Goal: Task Accomplishment & Management: Complete application form

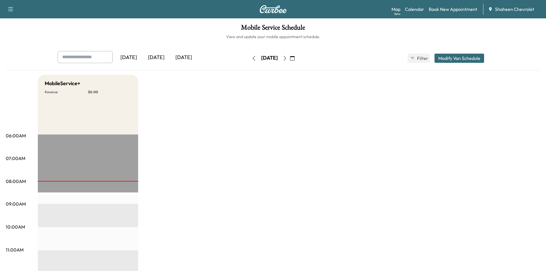
click at [459, 57] on button "Modify Van Schedule" at bounding box center [459, 58] width 50 height 9
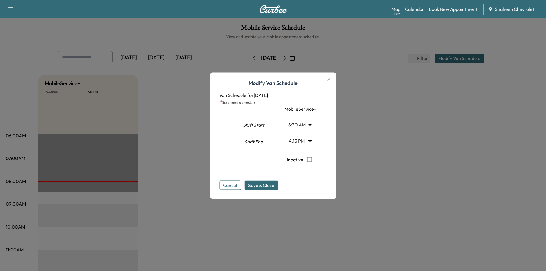
click at [381, 53] on div at bounding box center [273, 135] width 546 height 271
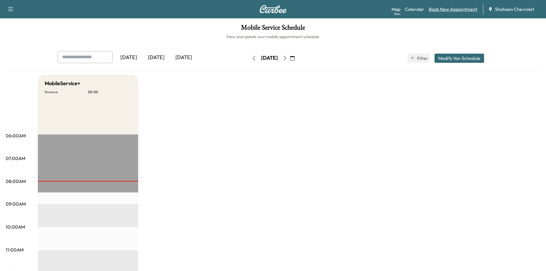
click at [447, 8] on link "Book New Appointment" at bounding box center [452, 9] width 48 height 7
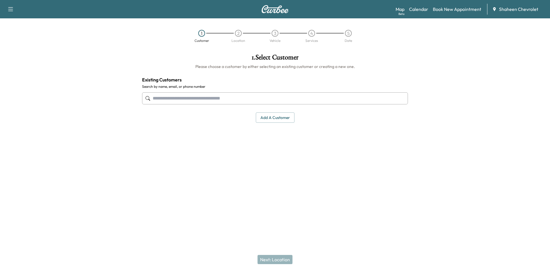
click at [260, 119] on button "Add a customer" at bounding box center [275, 117] width 39 height 11
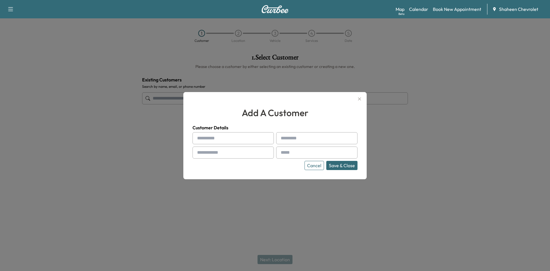
click at [219, 135] on input "text" at bounding box center [232, 138] width 81 height 12
type input "*"
type input "****"
type input "*****"
type input "**********"
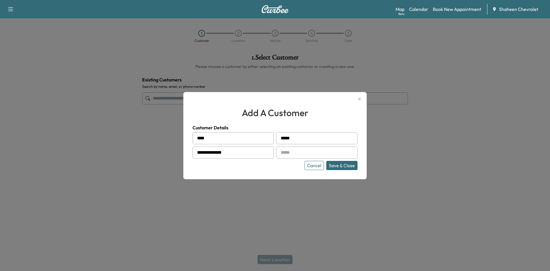
click at [292, 154] on input "text" at bounding box center [316, 152] width 81 height 12
click at [294, 148] on input "text" at bounding box center [316, 152] width 81 height 12
type input "**********"
click at [330, 167] on button "Save & Close" at bounding box center [341, 165] width 31 height 9
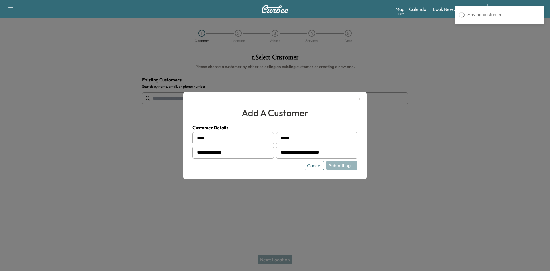
type input "**********"
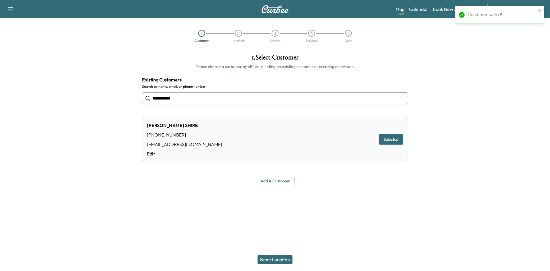
click at [280, 259] on button "Next: Location" at bounding box center [274, 259] width 35 height 9
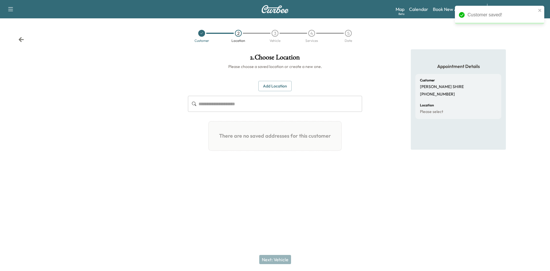
click at [278, 90] on button "Add Location" at bounding box center [274, 86] width 33 height 11
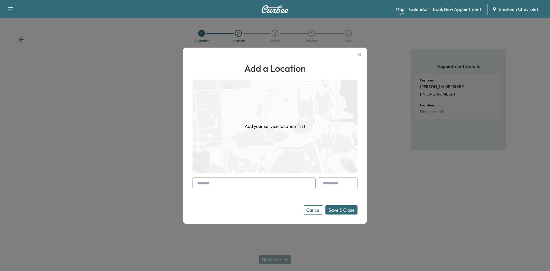
click at [249, 187] on input "text" at bounding box center [253, 183] width 123 height 12
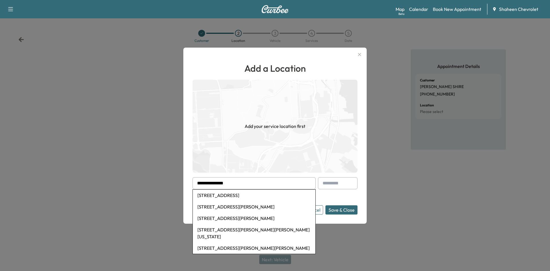
click at [230, 242] on li "[STREET_ADDRESS][PERSON_NAME][PERSON_NAME]" at bounding box center [254, 247] width 123 height 11
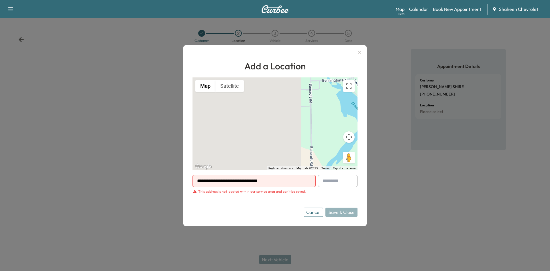
click at [244, 179] on input "**********" at bounding box center [253, 181] width 123 height 12
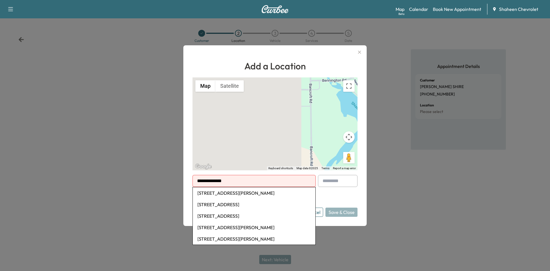
click at [239, 224] on li "[STREET_ADDRESS][PERSON_NAME]" at bounding box center [254, 226] width 123 height 11
type input "**********"
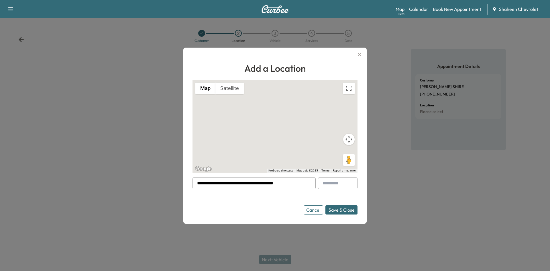
click at [290, 185] on input "**********" at bounding box center [253, 183] width 123 height 12
paste input "**********"
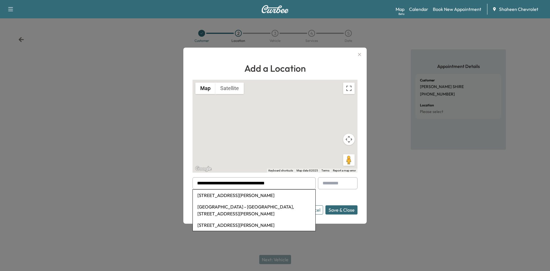
click at [277, 194] on li "[STREET_ADDRESS][PERSON_NAME]" at bounding box center [254, 194] width 123 height 11
type input "**********"
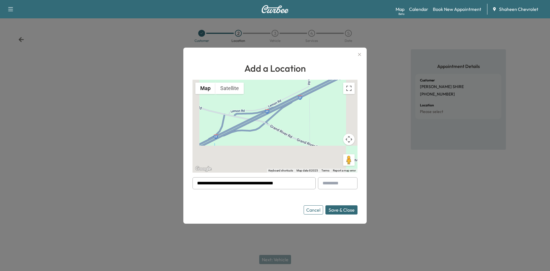
click at [360, 52] on icon "button" at bounding box center [359, 54] width 7 height 7
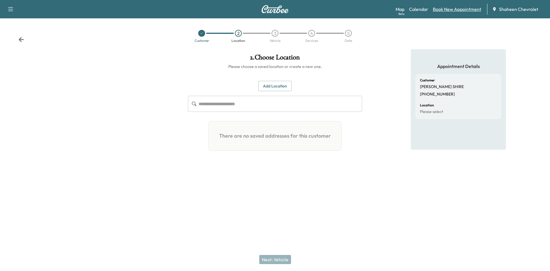
click at [448, 9] on link "Book New Appointment" at bounding box center [457, 9] width 48 height 7
click at [415, 9] on link "Calendar" at bounding box center [418, 9] width 19 height 7
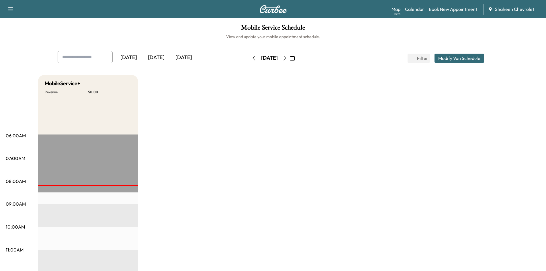
click at [287, 59] on icon "button" at bounding box center [284, 58] width 5 height 5
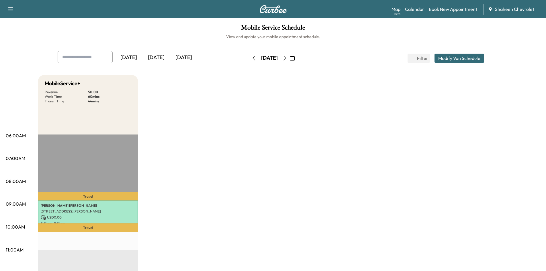
click at [287, 57] on icon "button" at bounding box center [284, 58] width 5 height 5
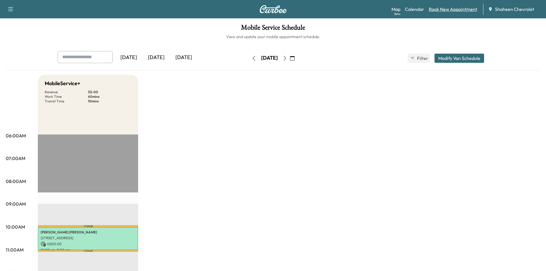
click at [447, 11] on link "Book New Appointment" at bounding box center [452, 9] width 48 height 7
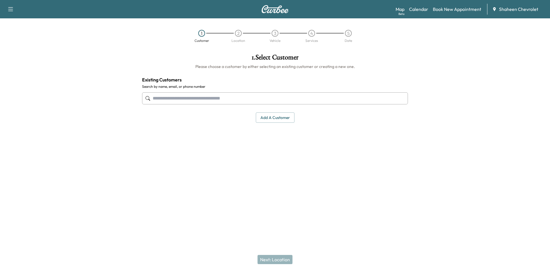
click at [247, 97] on input "text" at bounding box center [275, 98] width 266 height 12
click at [274, 119] on button "Add a customer" at bounding box center [275, 117] width 39 height 11
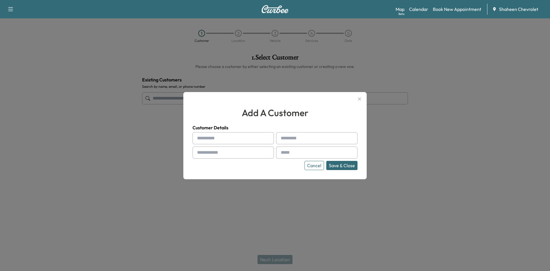
click at [225, 135] on input "text" at bounding box center [232, 138] width 81 height 12
type input "*"
type input "****"
type input "*********"
click at [226, 152] on input "text" at bounding box center [232, 152] width 81 height 12
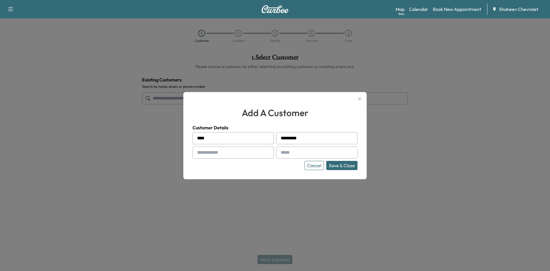
drag, startPoint x: 144, startPoint y: 139, endPoint x: 157, endPoint y: 125, distance: 18.4
click at [144, 139] on div at bounding box center [275, 135] width 550 height 271
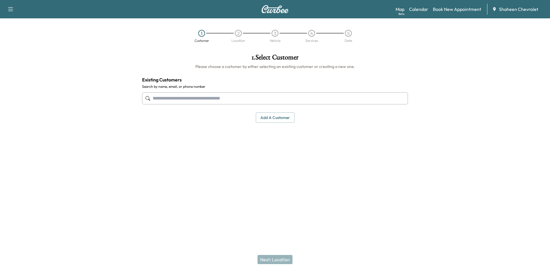
click at [164, 101] on input "text" at bounding box center [275, 98] width 266 height 12
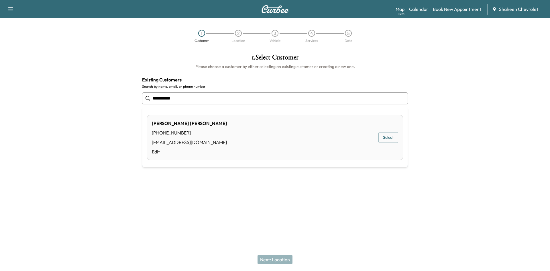
click at [380, 135] on button "Select" at bounding box center [388, 137] width 20 height 11
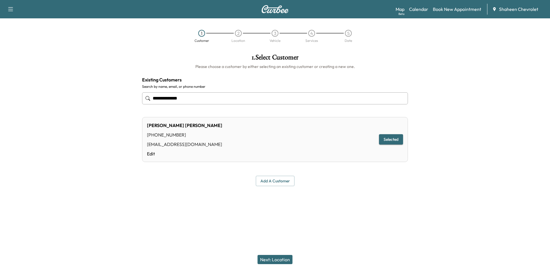
type input "**********"
click at [269, 258] on button "Next: Location" at bounding box center [274, 259] width 35 height 9
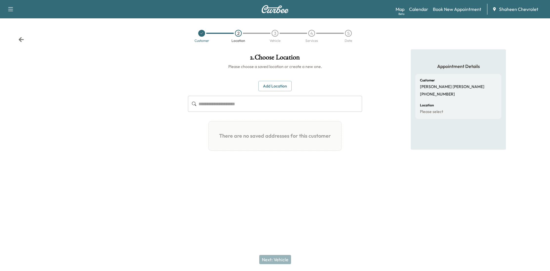
click at [270, 88] on button "Add Location" at bounding box center [274, 86] width 33 height 11
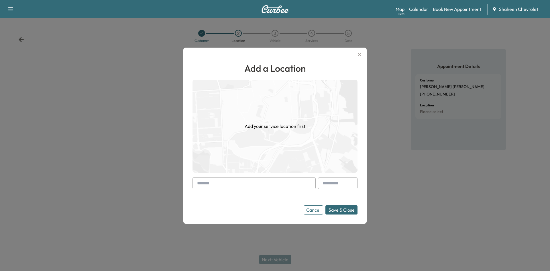
click at [234, 178] on input "text" at bounding box center [253, 183] width 123 height 12
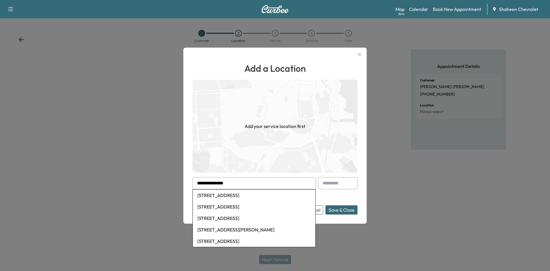
click at [249, 196] on li "[STREET_ADDRESS]" at bounding box center [254, 194] width 123 height 11
type input "**********"
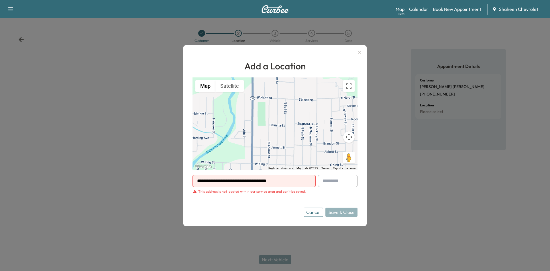
drag, startPoint x: 262, startPoint y: 129, endPoint x: 267, endPoint y: 113, distance: 17.4
click at [267, 113] on div "To activate drag with keyboard, press Alt + Enter. Once in keyboard drag state,…" at bounding box center [274, 123] width 165 height 93
drag, startPoint x: 264, startPoint y: 117, endPoint x: 282, endPoint y: 91, distance: 31.4
click at [282, 91] on div "To activate drag with keyboard, press Alt + Enter. Once in keyboard drag state,…" at bounding box center [274, 123] width 165 height 93
drag, startPoint x: 233, startPoint y: 156, endPoint x: 246, endPoint y: 124, distance: 34.3
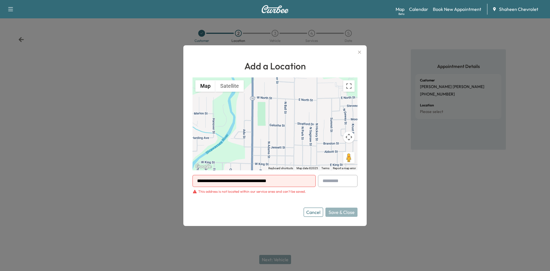
click at [246, 124] on div "To activate drag with keyboard, press Alt + Enter. Once in keyboard drag state,…" at bounding box center [274, 123] width 165 height 93
click at [318, 211] on button "Cancel" at bounding box center [313, 211] width 19 height 9
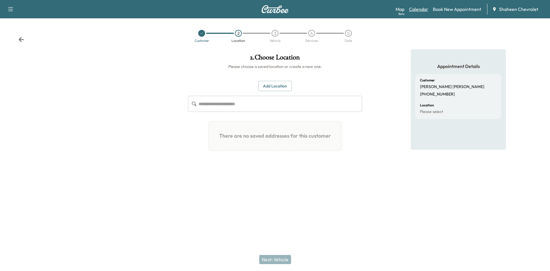
click at [414, 10] on link "Calendar" at bounding box center [418, 9] width 19 height 7
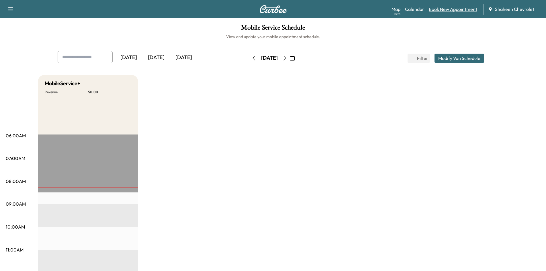
click at [442, 9] on link "Book New Appointment" at bounding box center [452, 9] width 48 height 7
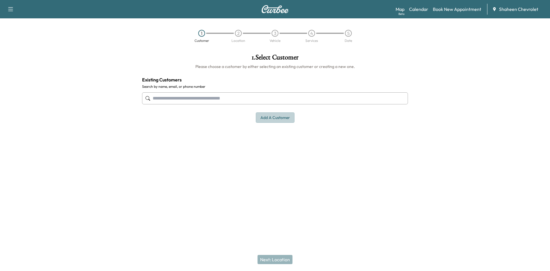
click at [264, 115] on button "Add a customer" at bounding box center [275, 117] width 39 height 11
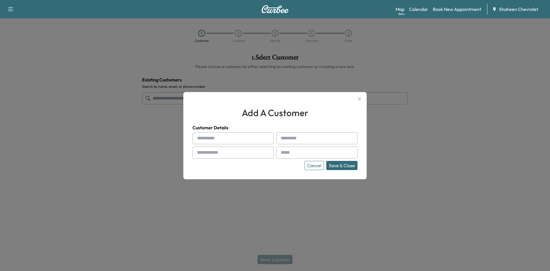
click at [226, 134] on input "text" at bounding box center [232, 138] width 81 height 12
click at [169, 101] on div at bounding box center [275, 135] width 550 height 271
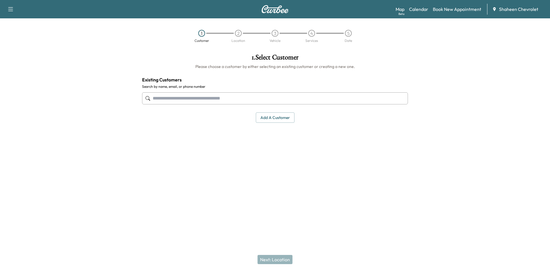
click at [169, 98] on input "text" at bounding box center [275, 98] width 266 height 12
type input "**********"
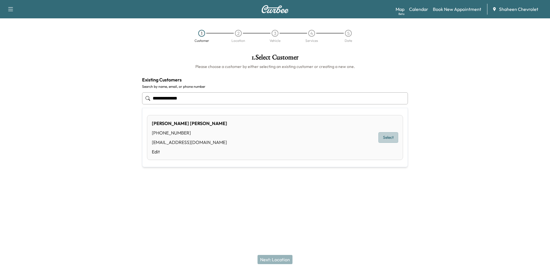
click at [382, 136] on button "Select" at bounding box center [388, 137] width 20 height 11
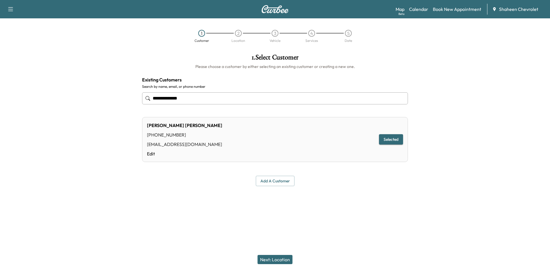
click at [278, 258] on button "Next: Location" at bounding box center [274, 259] width 35 height 9
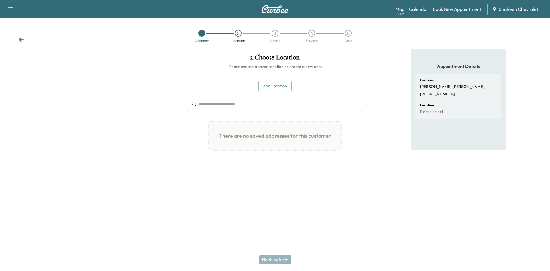
click at [256, 103] on input "text" at bounding box center [280, 104] width 164 height 16
click at [264, 90] on button "Add Location" at bounding box center [274, 86] width 33 height 11
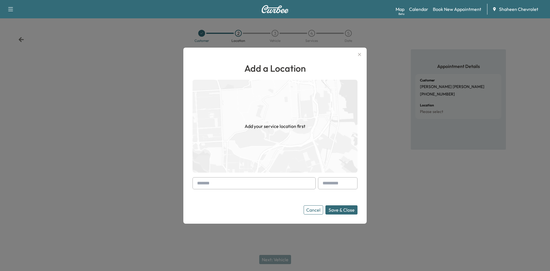
click at [243, 179] on input "text" at bounding box center [253, 183] width 123 height 12
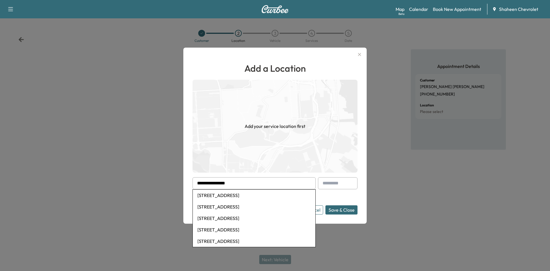
click at [251, 194] on li "[STREET_ADDRESS]" at bounding box center [254, 194] width 123 height 11
type input "**********"
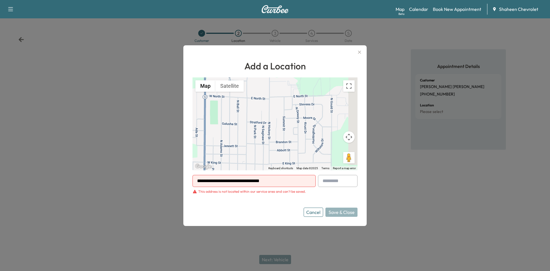
click at [360, 50] on icon "button" at bounding box center [359, 52] width 7 height 7
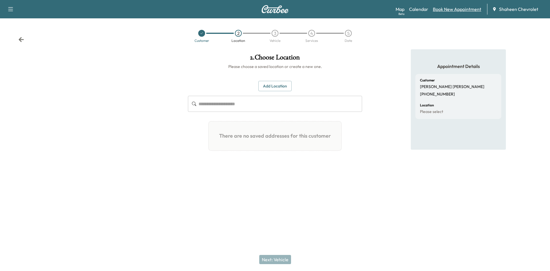
click at [444, 8] on link "Book New Appointment" at bounding box center [457, 9] width 48 height 7
click at [415, 8] on link "Calendar" at bounding box center [418, 9] width 19 height 7
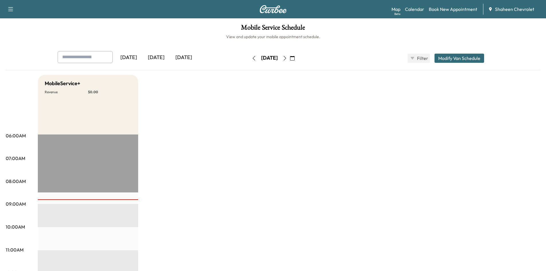
click at [287, 58] on icon "button" at bounding box center [284, 58] width 5 height 5
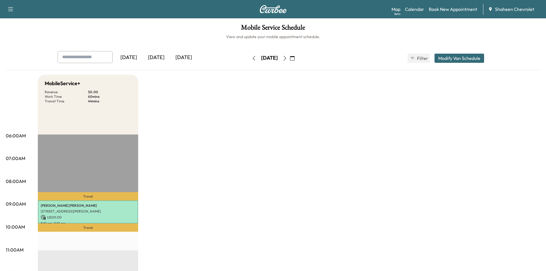
click at [287, 58] on icon "button" at bounding box center [284, 58] width 5 height 5
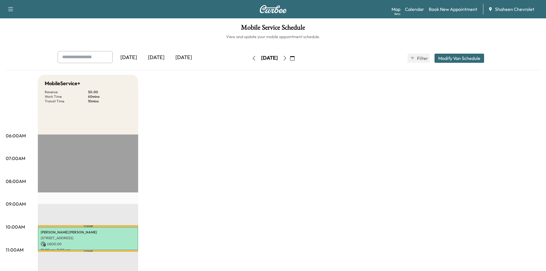
click at [287, 60] on icon "button" at bounding box center [284, 58] width 5 height 5
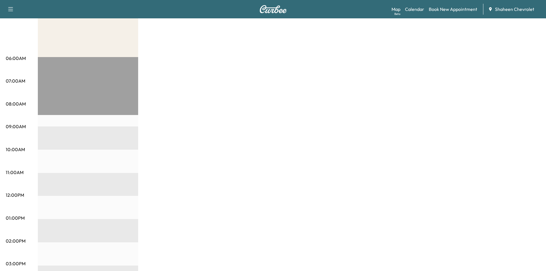
scroll to position [29, 0]
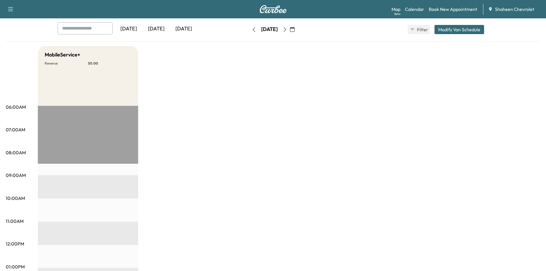
click at [251, 27] on icon "button" at bounding box center [253, 29] width 5 height 5
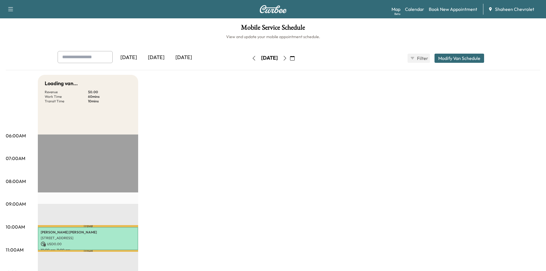
click at [251, 58] on icon "button" at bounding box center [253, 58] width 5 height 5
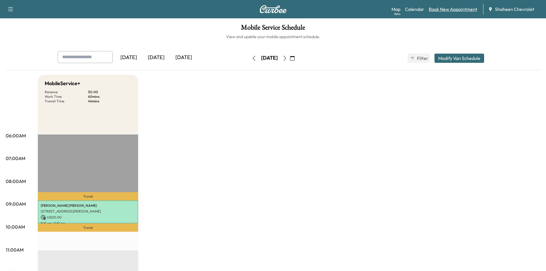
click at [466, 8] on link "Book New Appointment" at bounding box center [452, 9] width 48 height 7
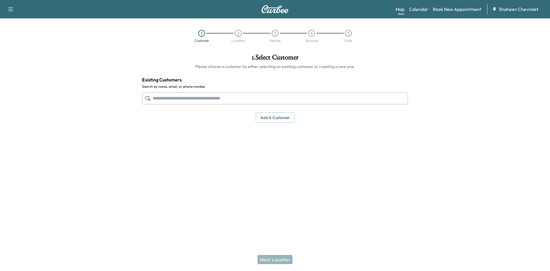
click at [220, 97] on input "text" at bounding box center [275, 98] width 266 height 12
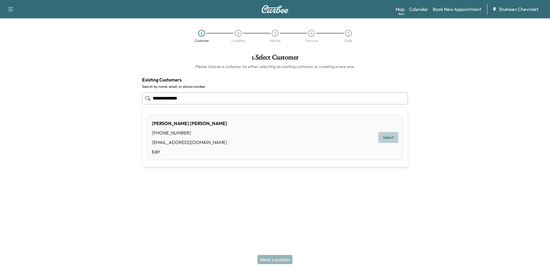
click at [391, 138] on button "Select" at bounding box center [388, 137] width 20 height 11
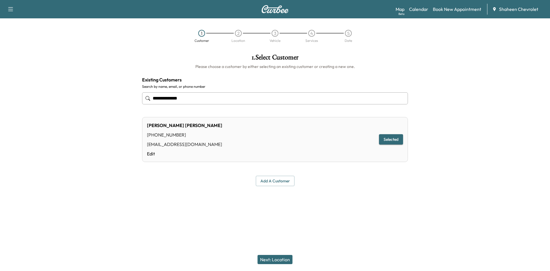
type input "**********"
click at [278, 261] on button "Next: Location" at bounding box center [274, 259] width 35 height 9
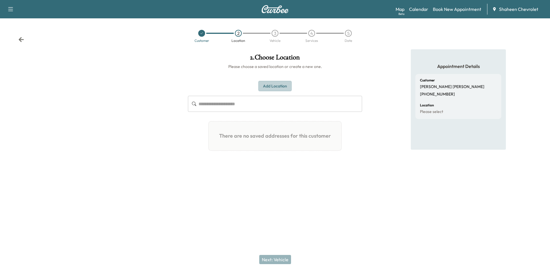
click at [275, 88] on button "Add Location" at bounding box center [274, 86] width 33 height 11
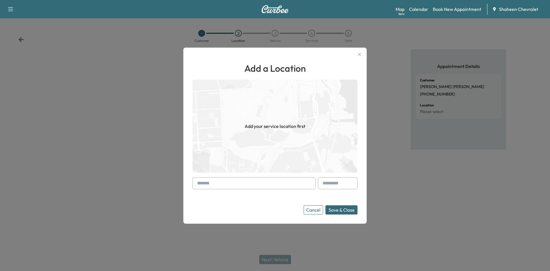
click at [238, 183] on input "text" at bounding box center [253, 183] width 123 height 12
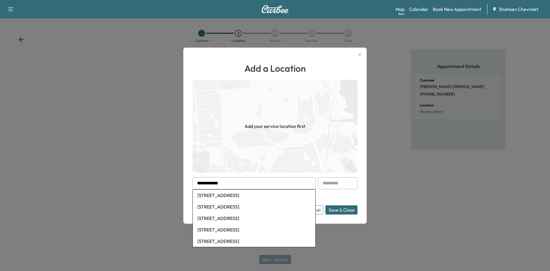
click at [240, 206] on li "[STREET_ADDRESS]" at bounding box center [254, 206] width 123 height 11
type input "**********"
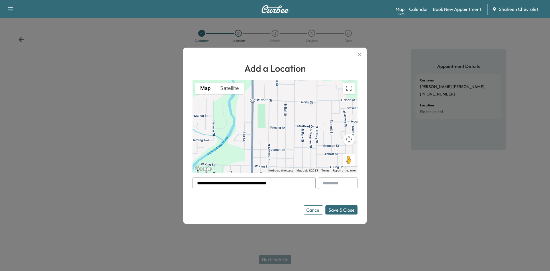
click at [335, 211] on button "Save & Close" at bounding box center [341, 209] width 32 height 9
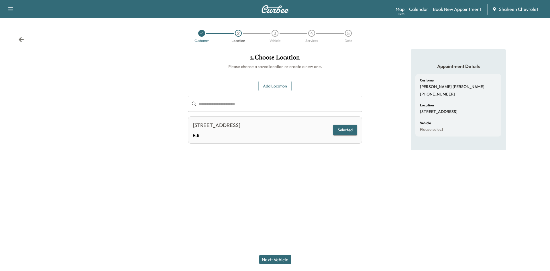
click at [282, 262] on button "Next: Vehicle" at bounding box center [275, 259] width 32 height 9
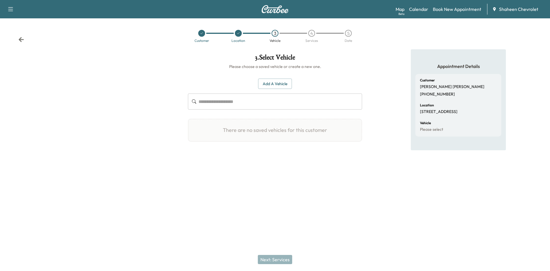
click at [270, 86] on button "Add a Vehicle" at bounding box center [275, 83] width 34 height 11
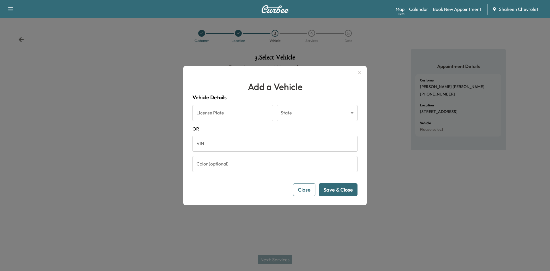
click at [218, 147] on input "VIN" at bounding box center [274, 143] width 165 height 16
paste input "**********"
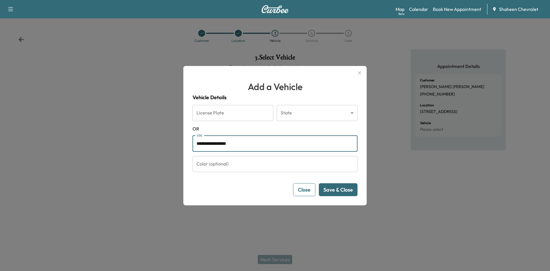
type input "**********"
click at [344, 189] on button "Save & Close" at bounding box center [338, 189] width 39 height 13
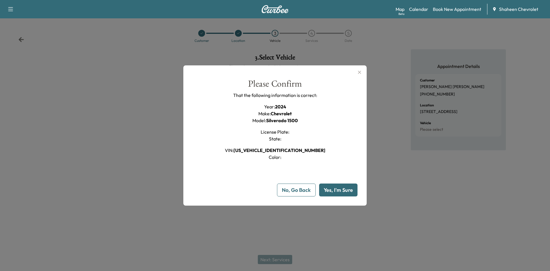
click at [329, 187] on button "Yes, I'm Sure" at bounding box center [338, 189] width 38 height 13
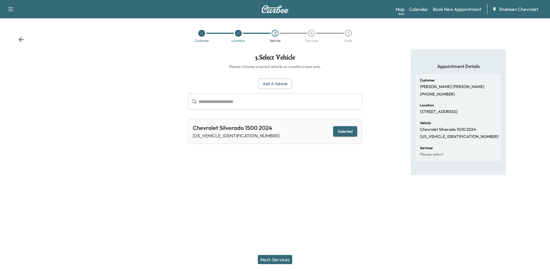
click at [280, 259] on button "Next: Services" at bounding box center [275, 259] width 34 height 9
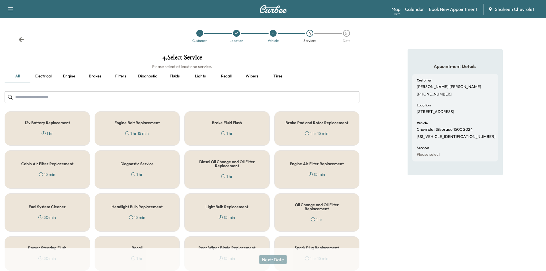
click at [93, 94] on input "text" at bounding box center [182, 97] width 355 height 12
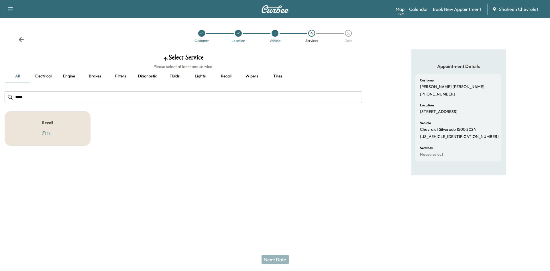
type input "****"
click at [69, 124] on div "Recall 1 hr" at bounding box center [48, 128] width 86 height 34
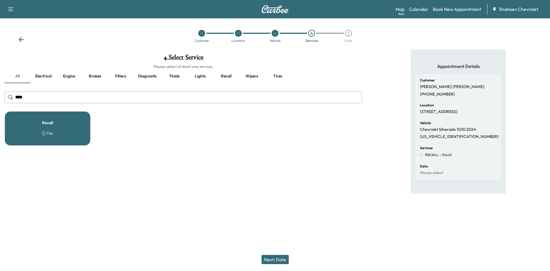
click at [275, 261] on button "Next: Date" at bounding box center [274, 259] width 27 height 9
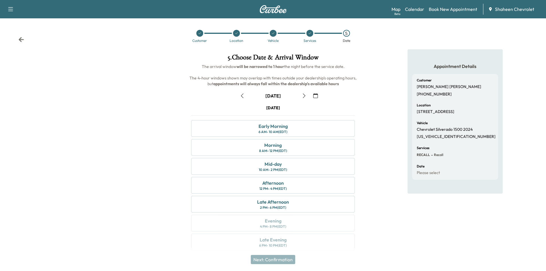
click at [304, 95] on icon "button" at bounding box center [304, 95] width 5 height 5
click at [287, 147] on div "Morning 8 AM - 12 PM (EDT)" at bounding box center [273, 147] width 164 height 17
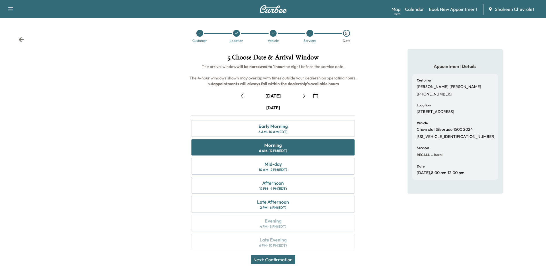
click at [282, 260] on button "Next: Confirmation" at bounding box center [273, 259] width 44 height 9
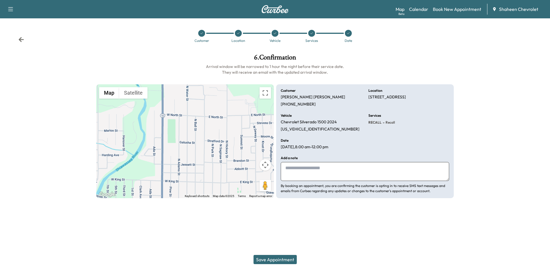
click at [277, 259] on button "Save Appointment" at bounding box center [274, 259] width 43 height 9
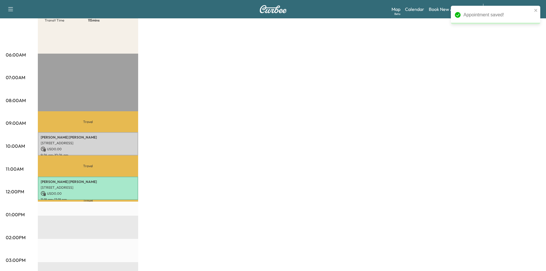
scroll to position [86, 0]
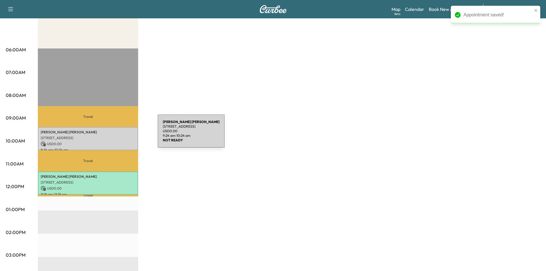
click at [115, 135] on p "[STREET_ADDRESS]" at bounding box center [88, 137] width 95 height 5
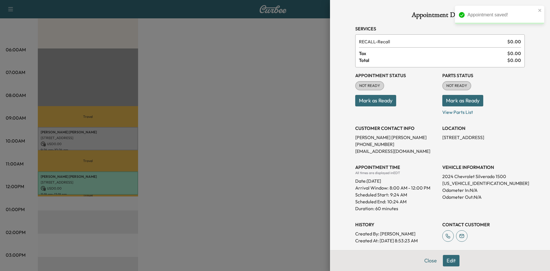
click at [375, 103] on button "Mark as Ready" at bounding box center [375, 100] width 41 height 11
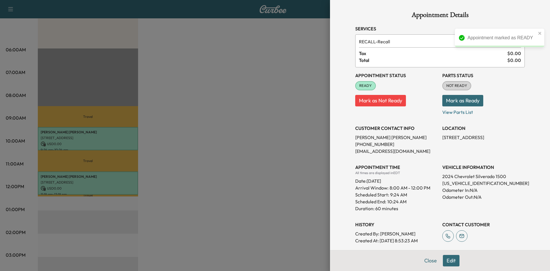
click at [468, 103] on button "Mark as Ready" at bounding box center [462, 100] width 41 height 11
click at [206, 103] on div at bounding box center [275, 135] width 550 height 271
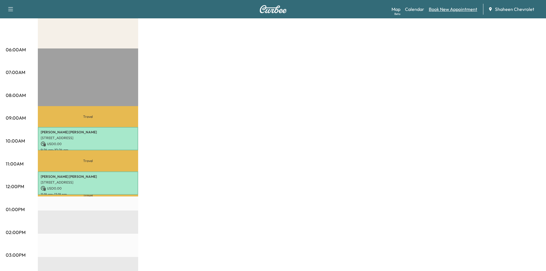
click at [448, 10] on link "Book New Appointment" at bounding box center [452, 9] width 48 height 7
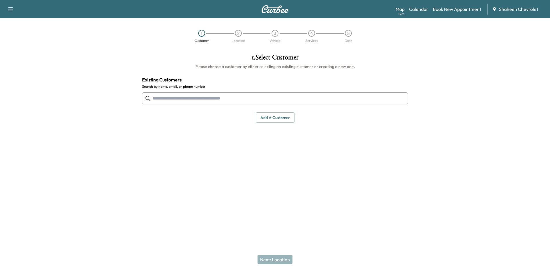
click at [249, 99] on input "text" at bounding box center [275, 98] width 266 height 12
click at [225, 97] on input "text" at bounding box center [275, 98] width 266 height 12
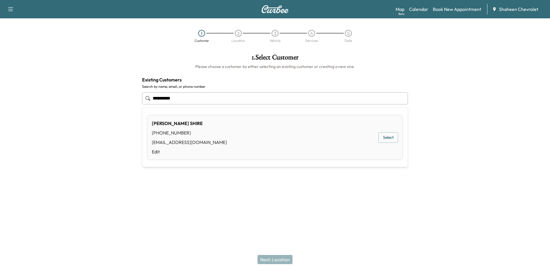
click at [387, 139] on button "Select" at bounding box center [388, 137] width 20 height 11
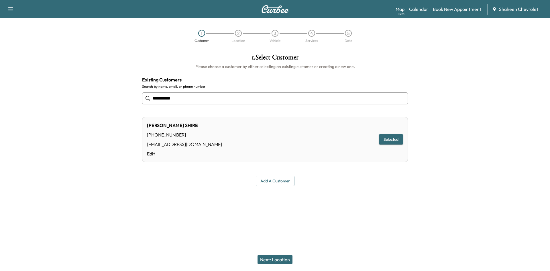
type input "**********"
click at [273, 263] on button "Next: Location" at bounding box center [274, 259] width 35 height 9
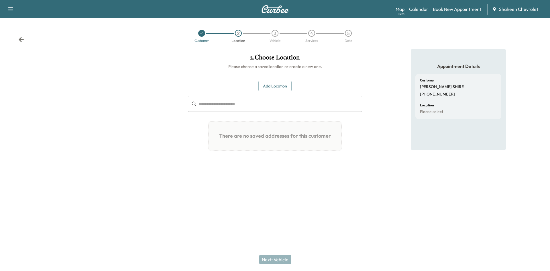
click at [273, 88] on button "Add Location" at bounding box center [274, 86] width 33 height 11
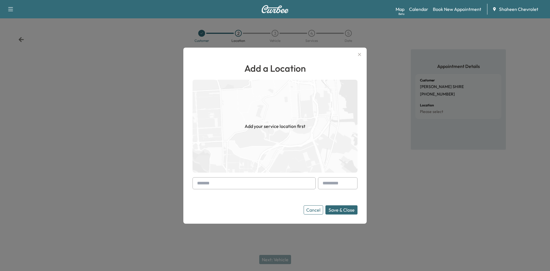
click at [222, 188] on input "text" at bounding box center [253, 183] width 123 height 12
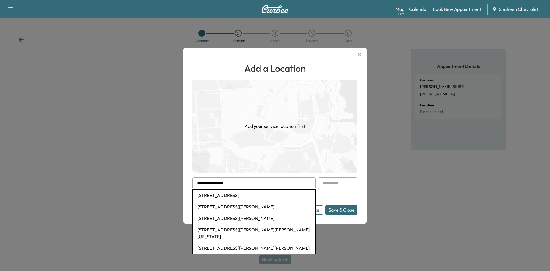
click at [244, 242] on li "[STREET_ADDRESS][PERSON_NAME][PERSON_NAME]" at bounding box center [254, 247] width 123 height 11
type input "**********"
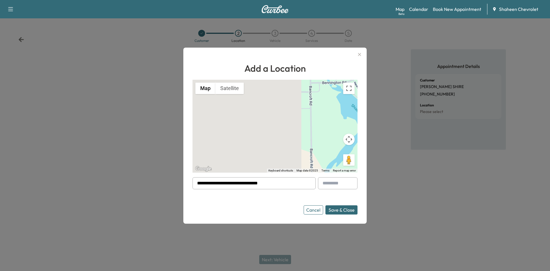
click at [332, 208] on button "Save & Close" at bounding box center [341, 209] width 32 height 9
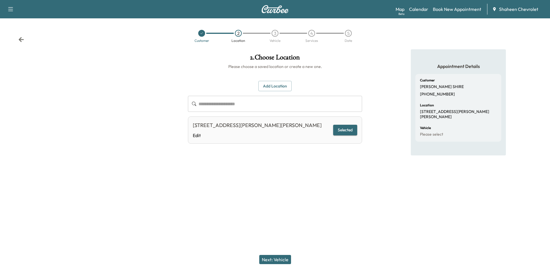
click at [275, 261] on button "Next: Vehicle" at bounding box center [275, 259] width 32 height 9
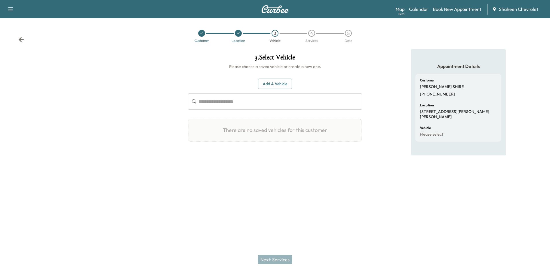
click at [225, 100] on input "text" at bounding box center [280, 101] width 164 height 16
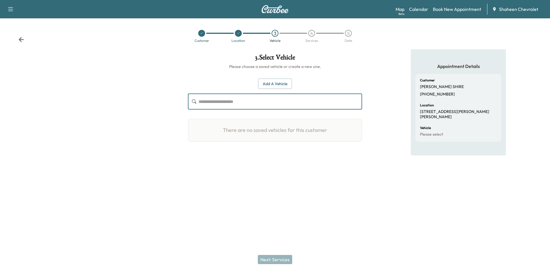
click at [268, 89] on button "Add a Vehicle" at bounding box center [275, 83] width 34 height 11
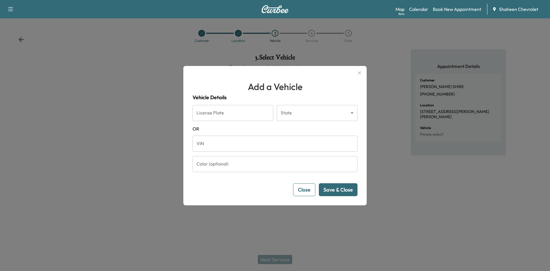
click at [225, 143] on input "VIN" at bounding box center [274, 143] width 165 height 16
paste input "**********"
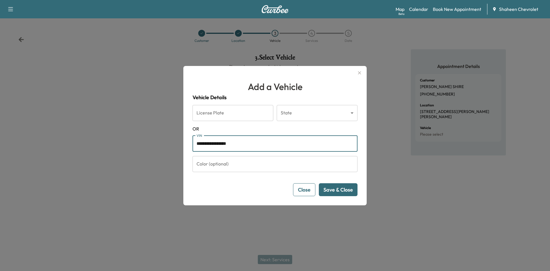
type input "**********"
click at [340, 189] on button "Save & Close" at bounding box center [338, 189] width 39 height 13
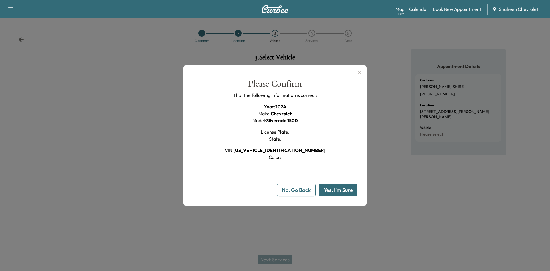
click at [339, 190] on button "Yes, I'm Sure" at bounding box center [338, 189] width 38 height 13
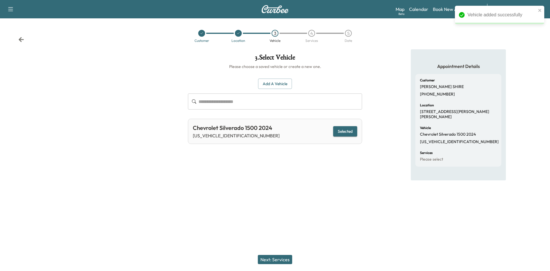
click at [270, 259] on button "Next: Services" at bounding box center [275, 259] width 34 height 9
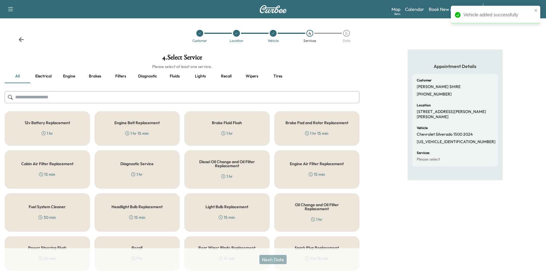
click at [53, 95] on input "text" at bounding box center [182, 97] width 355 height 12
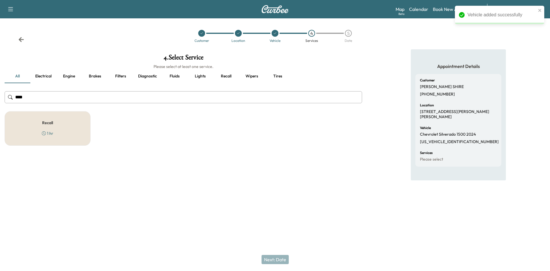
type input "****"
click at [58, 124] on div "Recall 1 hr" at bounding box center [48, 128] width 86 height 34
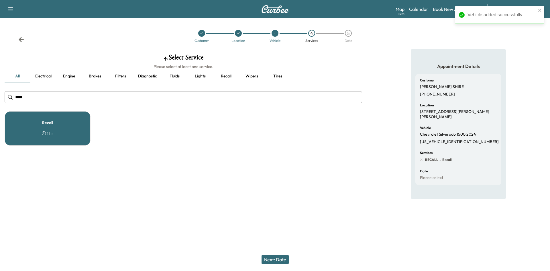
click at [271, 257] on button "Next: Date" at bounding box center [274, 259] width 27 height 9
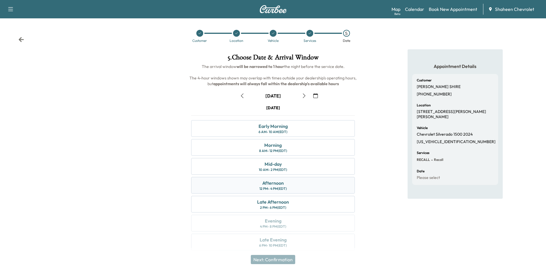
click at [294, 185] on div "Afternoon 12 PM - 4 PM (EDT)" at bounding box center [273, 185] width 164 height 17
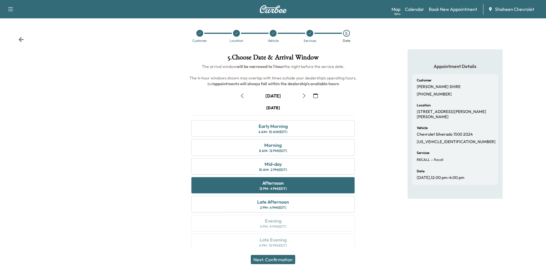
click at [272, 260] on button "Next: Confirmation" at bounding box center [273, 259] width 44 height 9
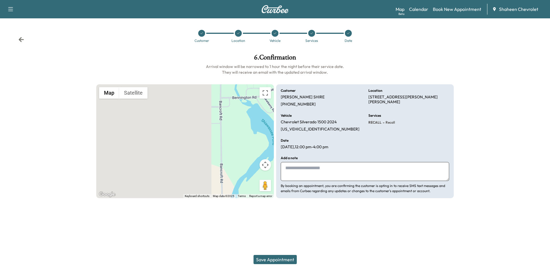
click at [308, 173] on textarea at bounding box center [365, 171] width 168 height 19
type textarea "**********"
click at [282, 256] on button "Save Appointment" at bounding box center [274, 259] width 43 height 9
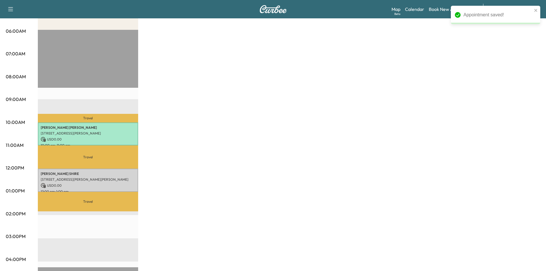
scroll to position [115, 0]
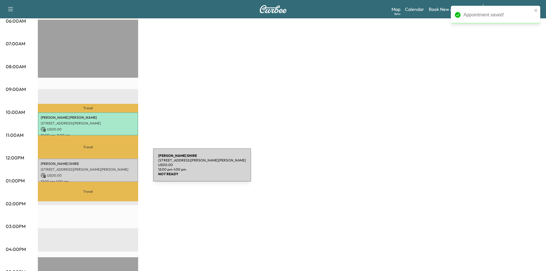
click at [110, 168] on p "[STREET_ADDRESS][PERSON_NAME][PERSON_NAME]" at bounding box center [88, 169] width 95 height 5
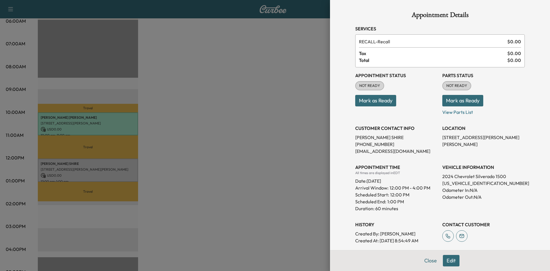
click at [373, 101] on button "Mark as Ready" at bounding box center [375, 100] width 41 height 11
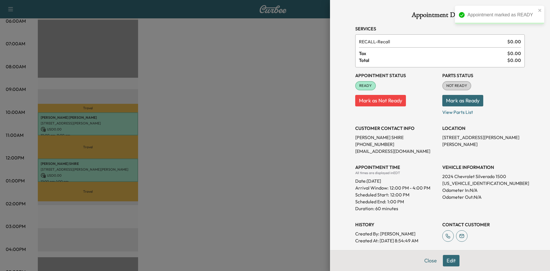
click at [450, 99] on button "Mark as Ready" at bounding box center [462, 100] width 41 height 11
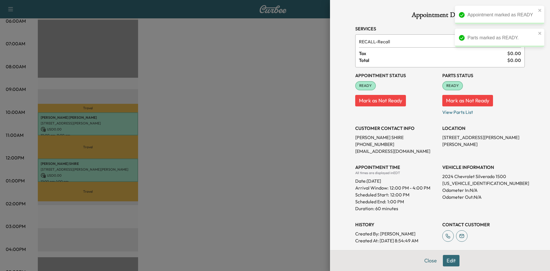
click at [285, 112] on div at bounding box center [275, 135] width 550 height 271
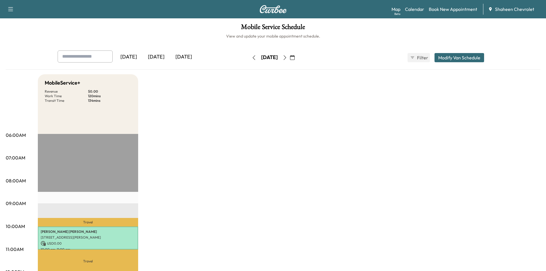
scroll to position [0, 0]
click at [414, 9] on link "Calendar" at bounding box center [414, 9] width 19 height 7
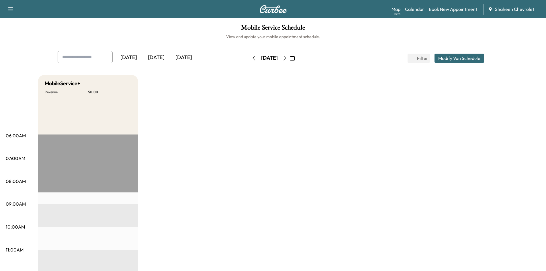
click at [287, 58] on icon "button" at bounding box center [284, 58] width 5 height 5
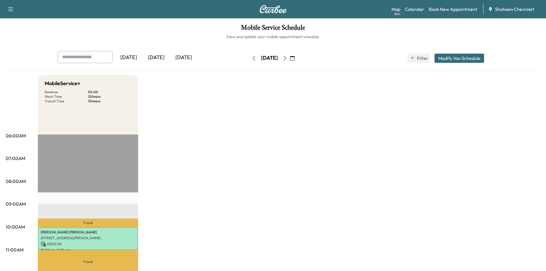
click at [287, 59] on icon "button" at bounding box center [284, 58] width 5 height 5
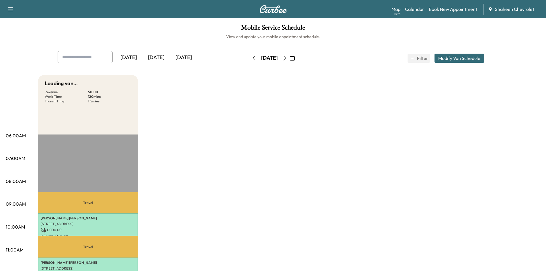
click at [287, 59] on icon "button" at bounding box center [284, 58] width 5 height 5
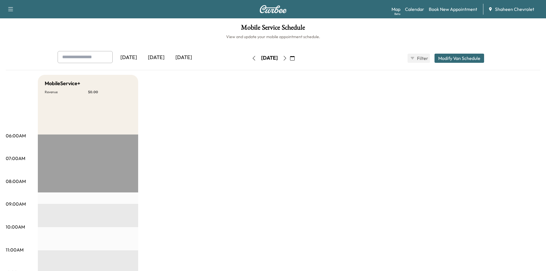
click at [251, 59] on icon "button" at bounding box center [253, 58] width 5 height 5
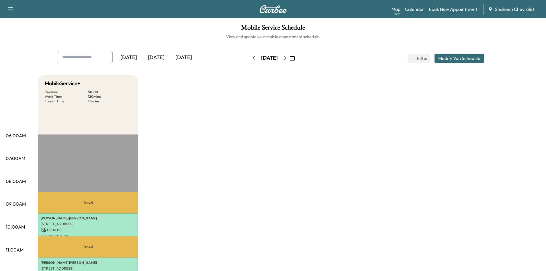
click at [251, 58] on icon "button" at bounding box center [253, 58] width 5 height 5
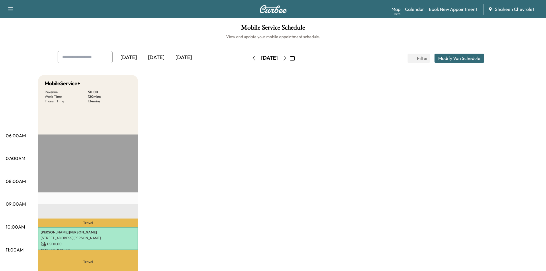
click at [251, 58] on icon "button" at bounding box center [253, 58] width 5 height 5
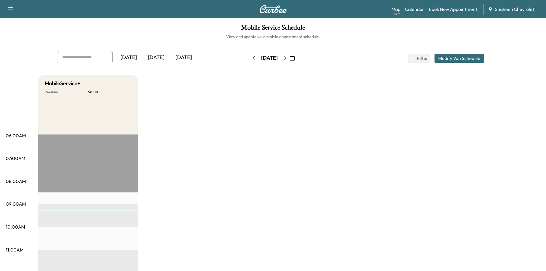
click at [287, 57] on icon "button" at bounding box center [284, 58] width 5 height 5
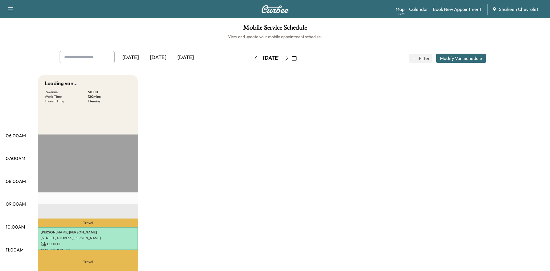
click at [289, 59] on icon "button" at bounding box center [286, 58] width 5 height 5
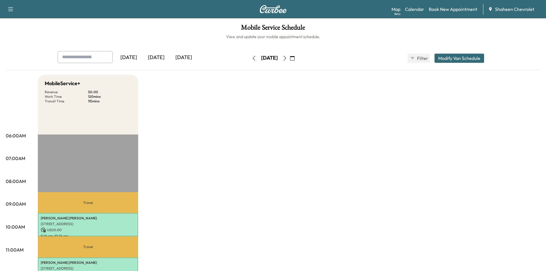
click at [290, 59] on button "button" at bounding box center [285, 58] width 10 height 9
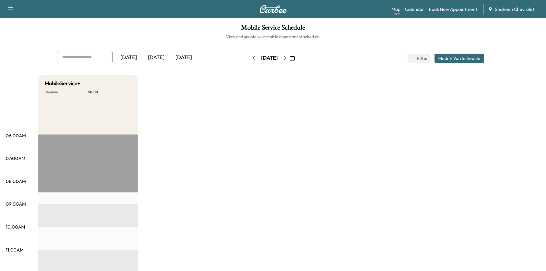
click at [251, 59] on icon "button" at bounding box center [253, 58] width 5 height 5
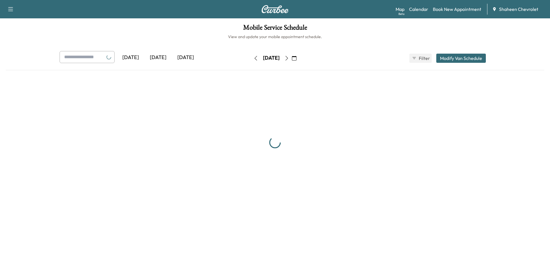
click at [253, 59] on icon "button" at bounding box center [255, 58] width 5 height 5
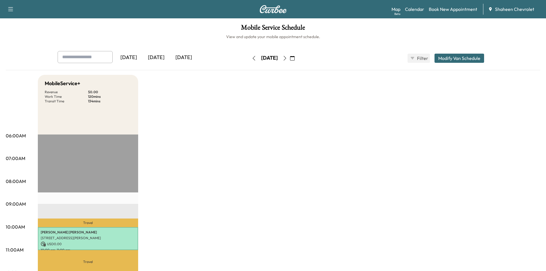
click at [287, 60] on icon "button" at bounding box center [284, 58] width 5 height 5
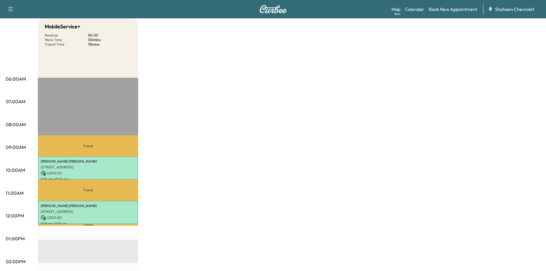
scroll to position [57, 0]
click at [445, 9] on link "Book New Appointment" at bounding box center [452, 9] width 48 height 7
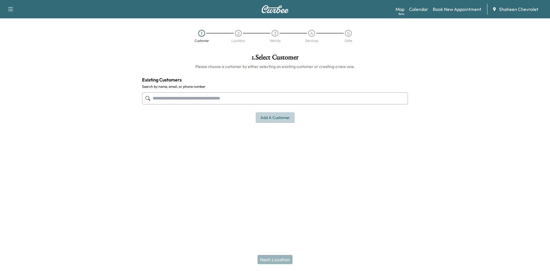
click at [276, 117] on button "Add a customer" at bounding box center [275, 117] width 39 height 11
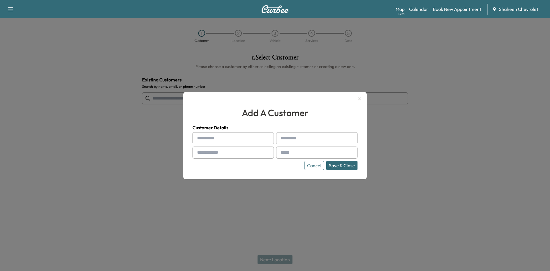
click at [227, 137] on input "text" at bounding box center [232, 138] width 81 height 12
type input "*"
type input "******"
click at [223, 150] on input "text" at bounding box center [232, 152] width 81 height 12
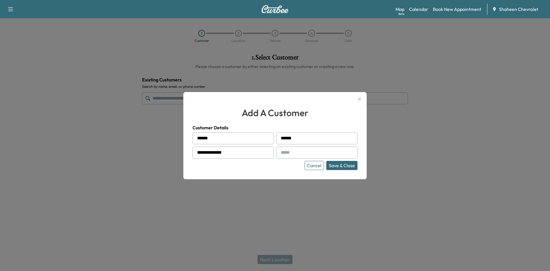
type input "**********"
type input "*"
type input "**********"
click at [339, 165] on button "Save & Close" at bounding box center [341, 165] width 31 height 9
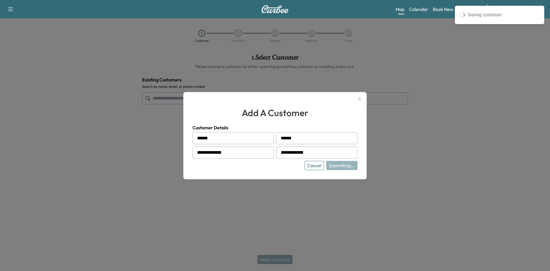
type input "**********"
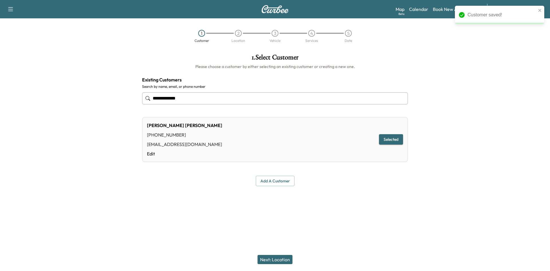
click at [276, 260] on button "Next: Location" at bounding box center [274, 259] width 35 height 9
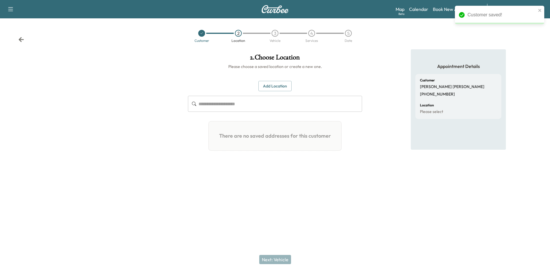
click at [223, 103] on input "text" at bounding box center [280, 104] width 164 height 16
click at [266, 89] on button "Add Location" at bounding box center [274, 86] width 33 height 11
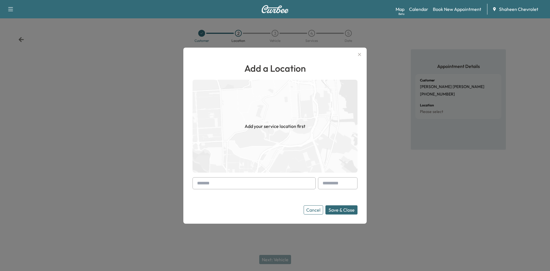
click at [223, 188] on input "text" at bounding box center [253, 183] width 123 height 12
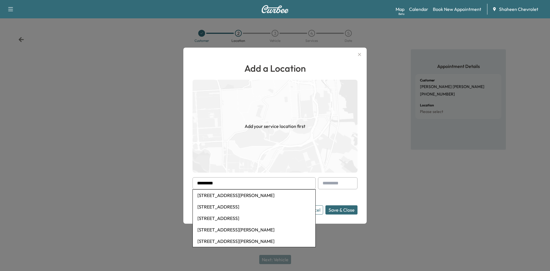
click at [220, 194] on li "[STREET_ADDRESS][PERSON_NAME]" at bounding box center [254, 194] width 123 height 11
type input "**********"
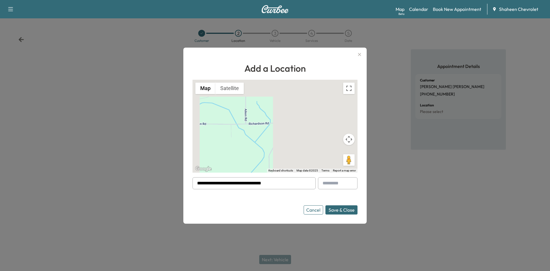
click at [344, 212] on button "Save & Close" at bounding box center [341, 209] width 32 height 9
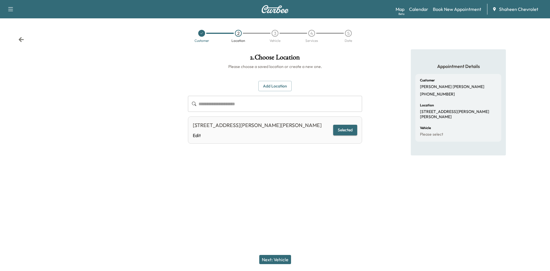
click at [278, 259] on button "Next: Vehicle" at bounding box center [275, 259] width 32 height 9
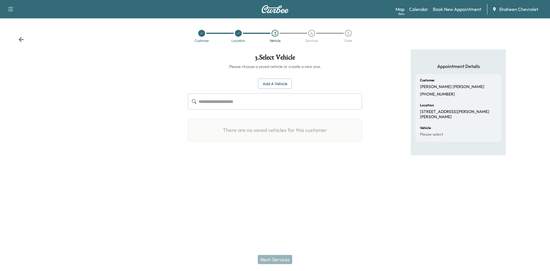
click at [274, 86] on button "Add a Vehicle" at bounding box center [275, 83] width 34 height 11
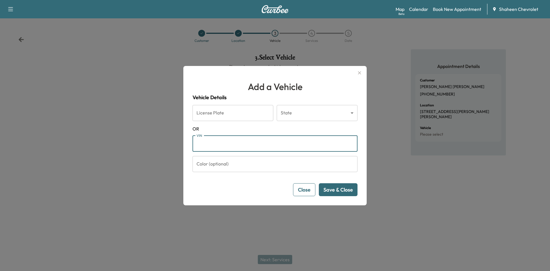
paste input "**********"
type input "**********"
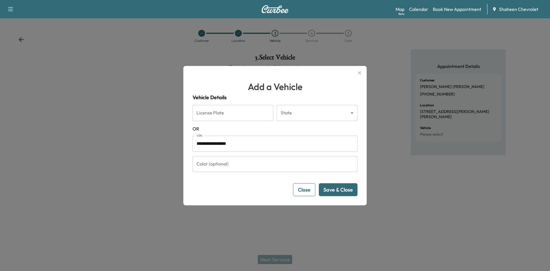
click at [330, 192] on button "Save & Close" at bounding box center [338, 189] width 39 height 13
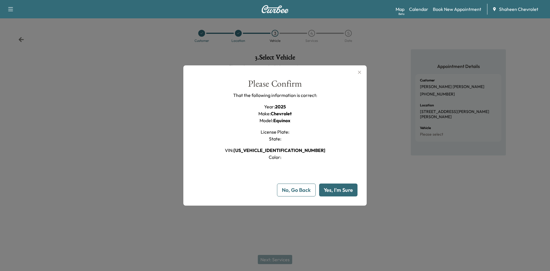
click at [332, 191] on button "Yes, I'm Sure" at bounding box center [338, 189] width 38 height 13
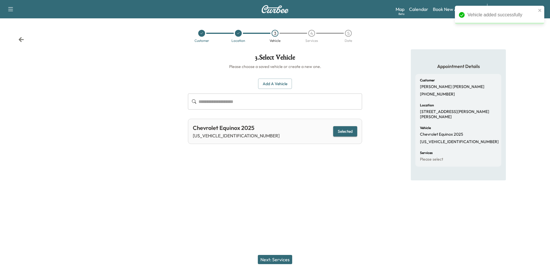
click at [278, 256] on button "Next: Services" at bounding box center [275, 259] width 34 height 9
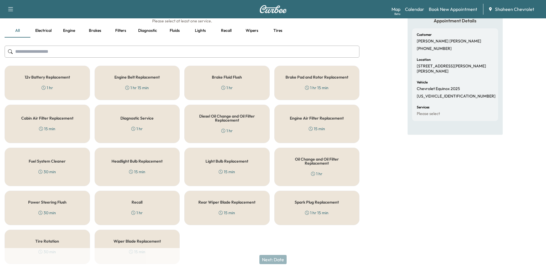
scroll to position [62, 0]
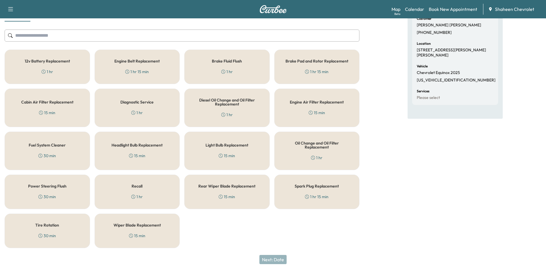
click at [70, 232] on div "Tire Rotation 30 min" at bounding box center [47, 230] width 85 height 34
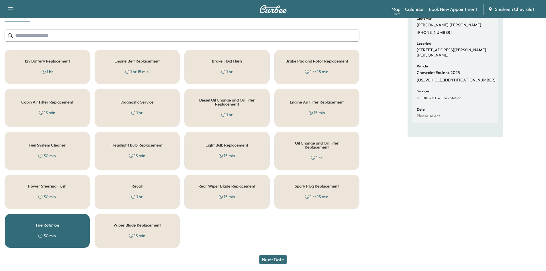
click at [282, 260] on button "Next: Date" at bounding box center [272, 259] width 27 height 9
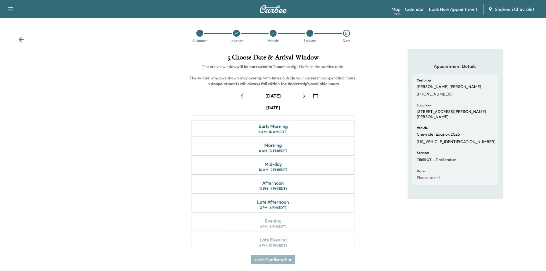
click at [304, 95] on icon "button" at bounding box center [304, 95] width 5 height 5
click at [290, 164] on div "Mid-day 10 AM - 2 PM (EDT)" at bounding box center [273, 166] width 164 height 17
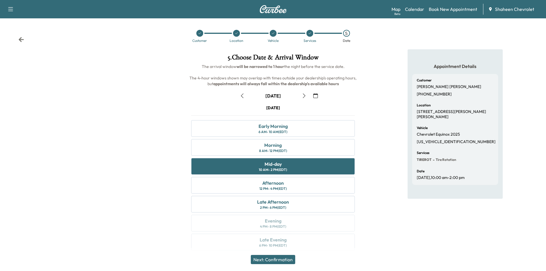
click at [284, 259] on button "Next: Confirmation" at bounding box center [273, 259] width 44 height 9
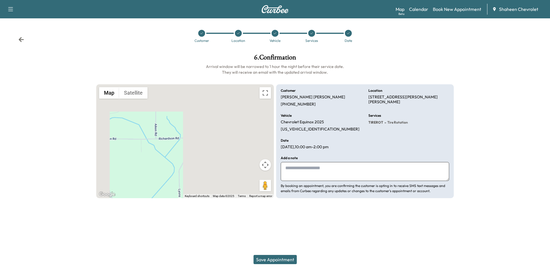
click at [316, 167] on textarea at bounding box center [365, 171] width 168 height 19
type textarea "**********"
click at [279, 258] on button "Save Appointment" at bounding box center [274, 259] width 43 height 9
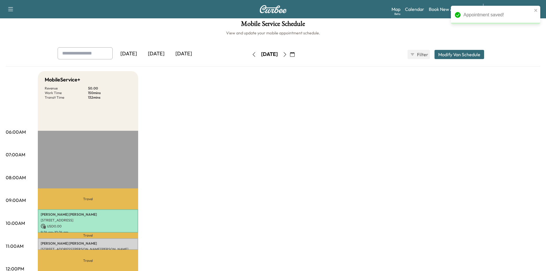
scroll to position [57, 0]
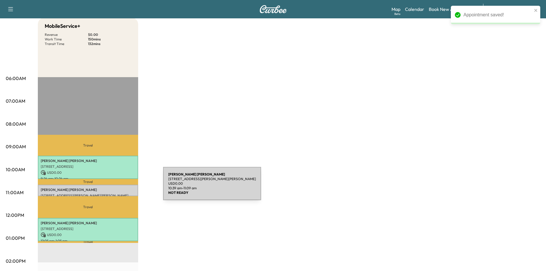
click at [120, 187] on p "[PERSON_NAME]" at bounding box center [88, 189] width 95 height 5
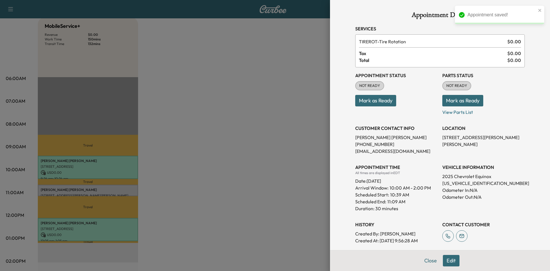
click at [372, 100] on button "Mark as Ready" at bounding box center [375, 100] width 41 height 11
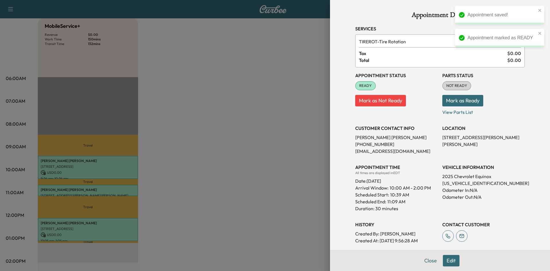
click at [461, 102] on button "Mark as Ready" at bounding box center [462, 100] width 41 height 11
click at [233, 146] on div at bounding box center [275, 135] width 550 height 271
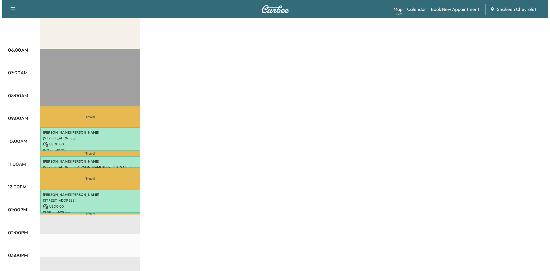
scroll to position [86, 0]
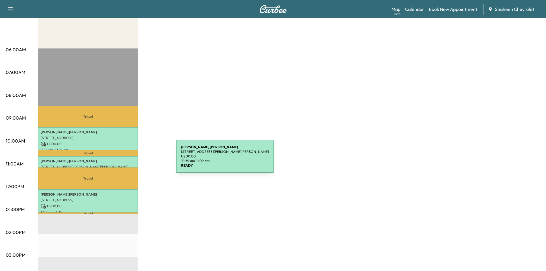
click at [133, 160] on p "[PERSON_NAME]" at bounding box center [88, 161] width 95 height 5
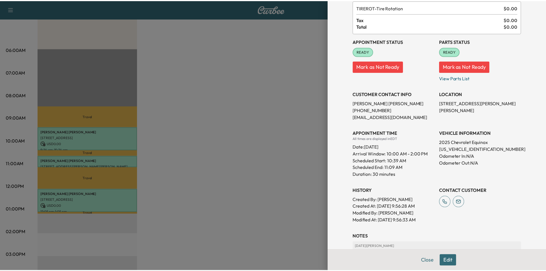
scroll to position [87, 0]
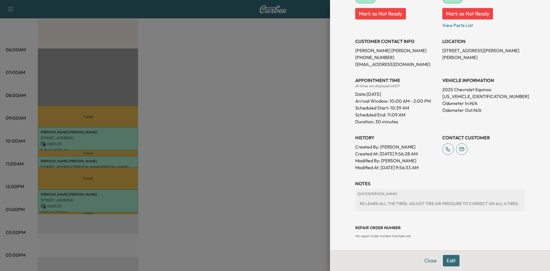
click at [257, 175] on div at bounding box center [275, 135] width 550 height 271
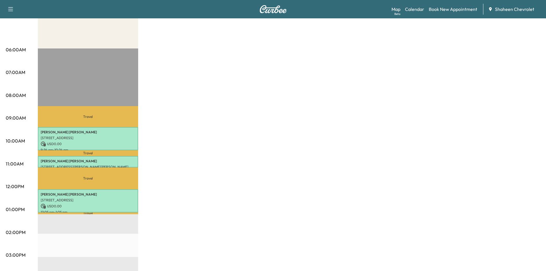
drag, startPoint x: 173, startPoint y: 145, endPoint x: 178, endPoint y: 143, distance: 5.3
click at [174, 145] on div "MobileService+ Revenue $ 0.00 Work Time 150 mins Transit Time 132 mins Travel […" at bounding box center [289, 204] width 502 height 430
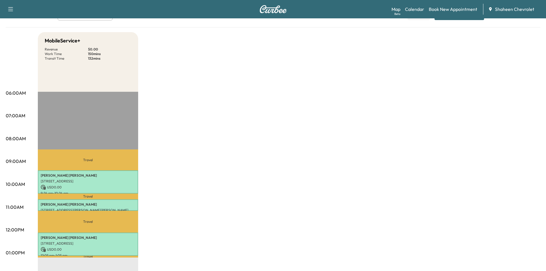
scroll to position [0, 0]
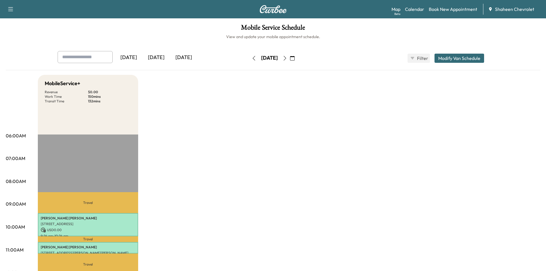
click at [251, 59] on icon "button" at bounding box center [253, 58] width 5 height 5
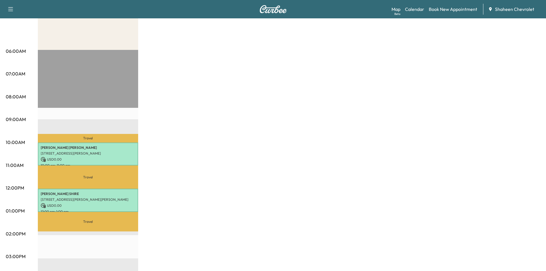
scroll to position [86, 0]
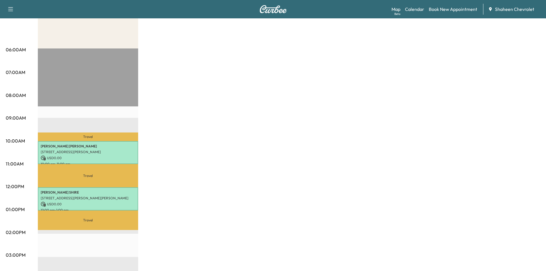
click at [385, 52] on div "MobileService+ Revenue $ 0.00 Work Time 120 mins Transit Time 134 mins Travel […" at bounding box center [289, 204] width 502 height 430
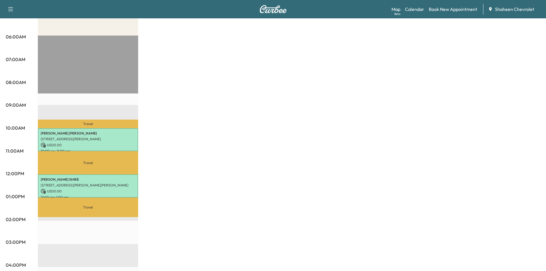
scroll to position [115, 0]
